Goal: Complete application form: Complete application form

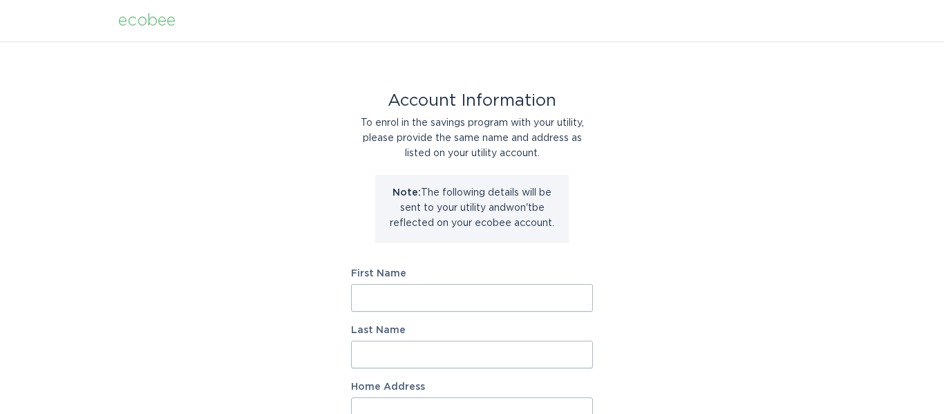
click at [453, 290] on input "First Name" at bounding box center [472, 298] width 242 height 28
type input "Theresa"
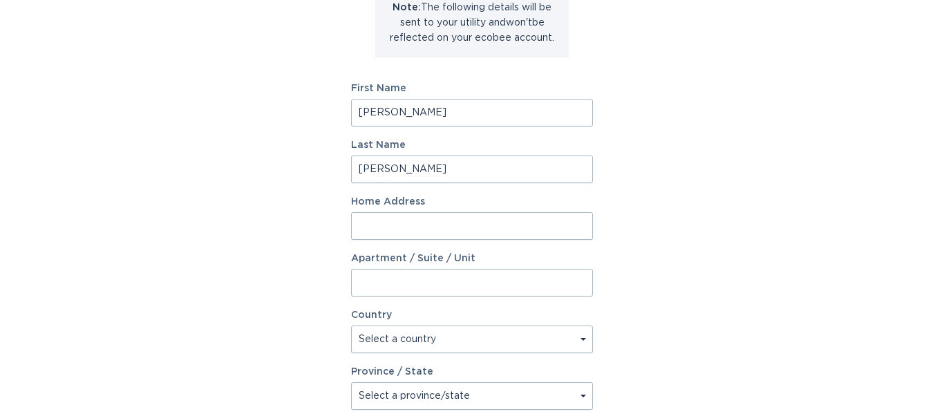
scroll to position [186, 0]
type input "Smith"
click at [451, 234] on input "Home Address" at bounding box center [472, 225] width 242 height 28
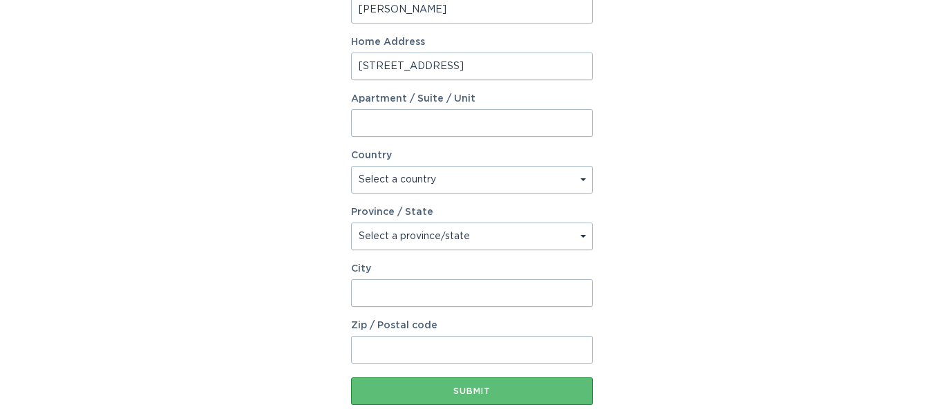
scroll to position [349, 0]
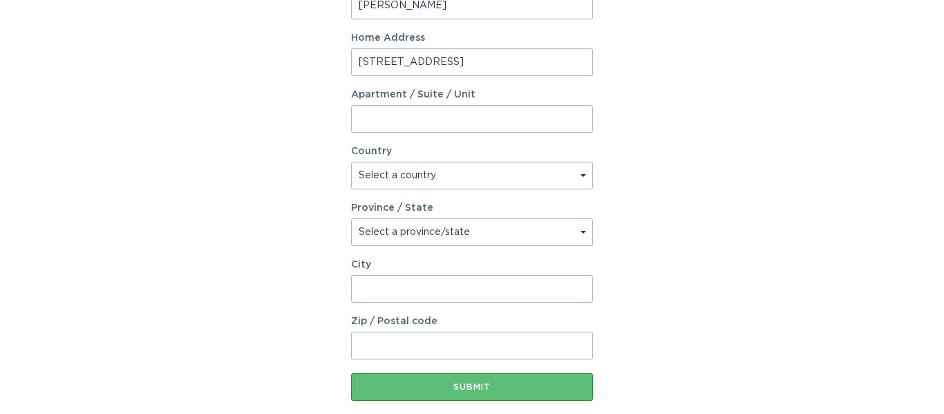
type input "1178 Hillside Drive"
click at [535, 181] on select "Select a country Canada USA" at bounding box center [472, 176] width 242 height 28
select select "US"
click at [351, 162] on select "Select a country Canada USA" at bounding box center [472, 176] width 242 height 28
click at [405, 229] on select "Select a province/state Alabama Alaska American Samoa Arizona Arkansas Californ…" at bounding box center [472, 232] width 242 height 28
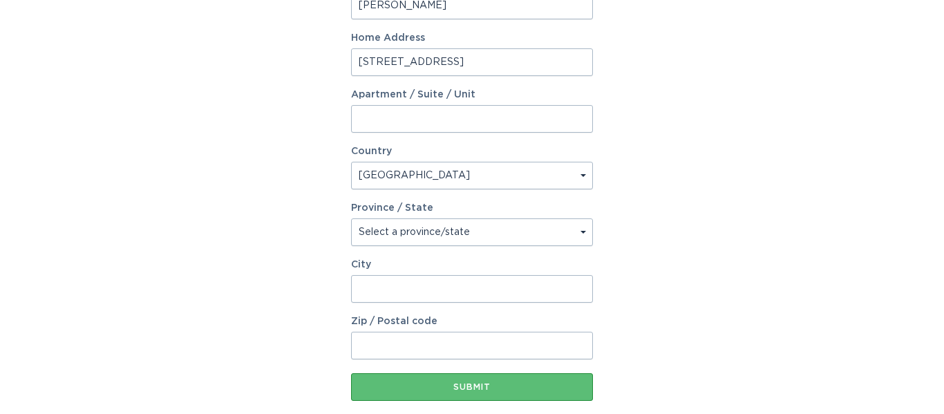
click at [405, 229] on select "Select a province/state Alabama Alaska American Samoa Arizona Arkansas Californ…" at bounding box center [472, 232] width 242 height 28
click at [397, 235] on select "Select a province/state Alabama Alaska American Samoa Arizona Arkansas Californ…" at bounding box center [472, 232] width 242 height 28
select select "NY"
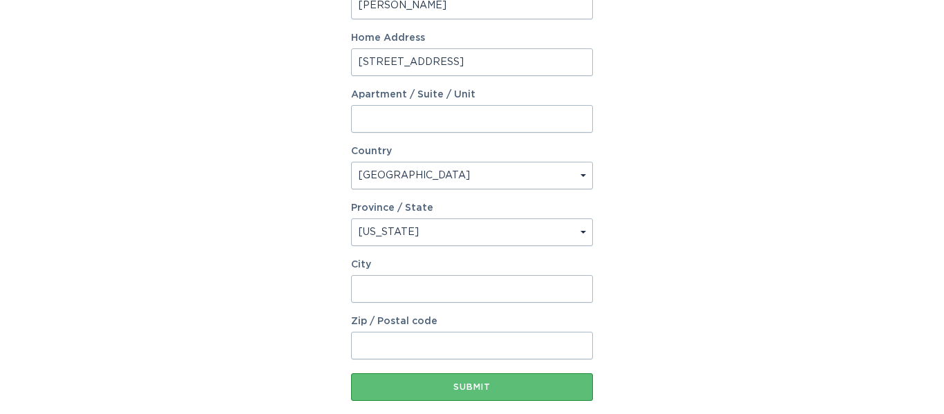
click at [351, 218] on select "Select a province/state Alabama Alaska American Samoa Arizona Arkansas Californ…" at bounding box center [472, 232] width 242 height 28
click at [368, 290] on input "City" at bounding box center [472, 289] width 242 height 28
type input "Cortland"
type input "13045"
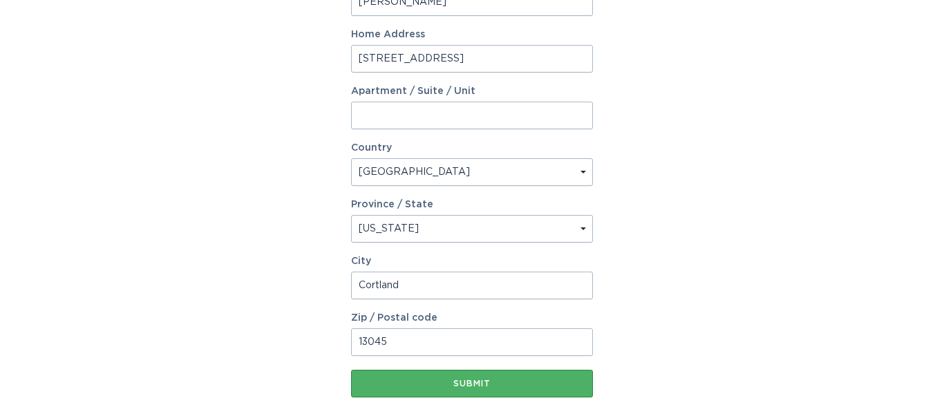
click at [362, 377] on button "Submit" at bounding box center [472, 384] width 242 height 28
